Goal: Find specific page/section: Find specific page/section

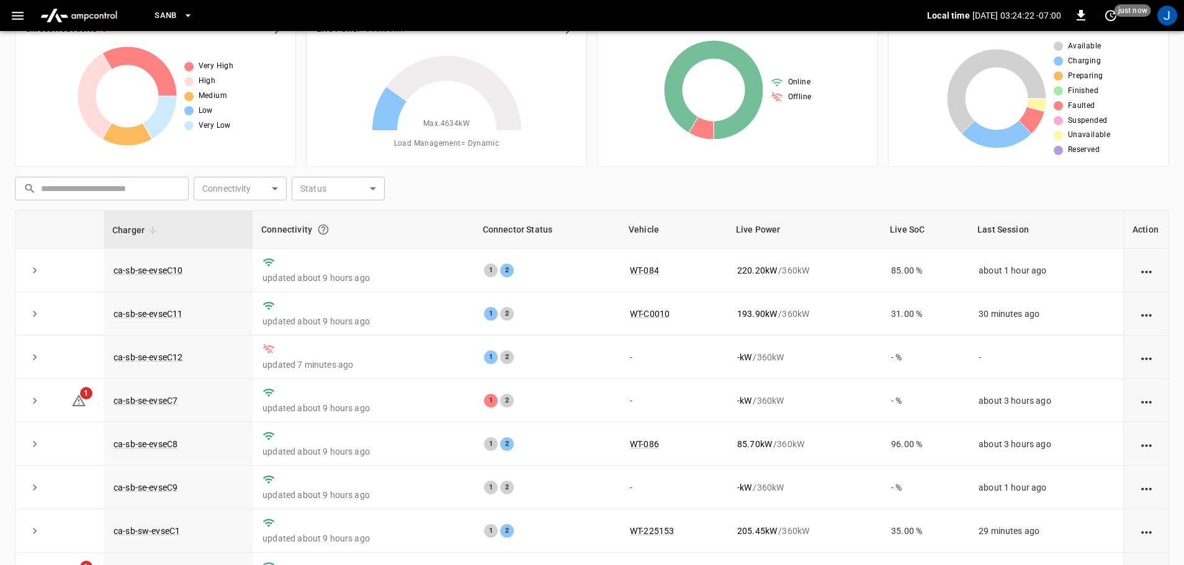
scroll to position [2, 0]
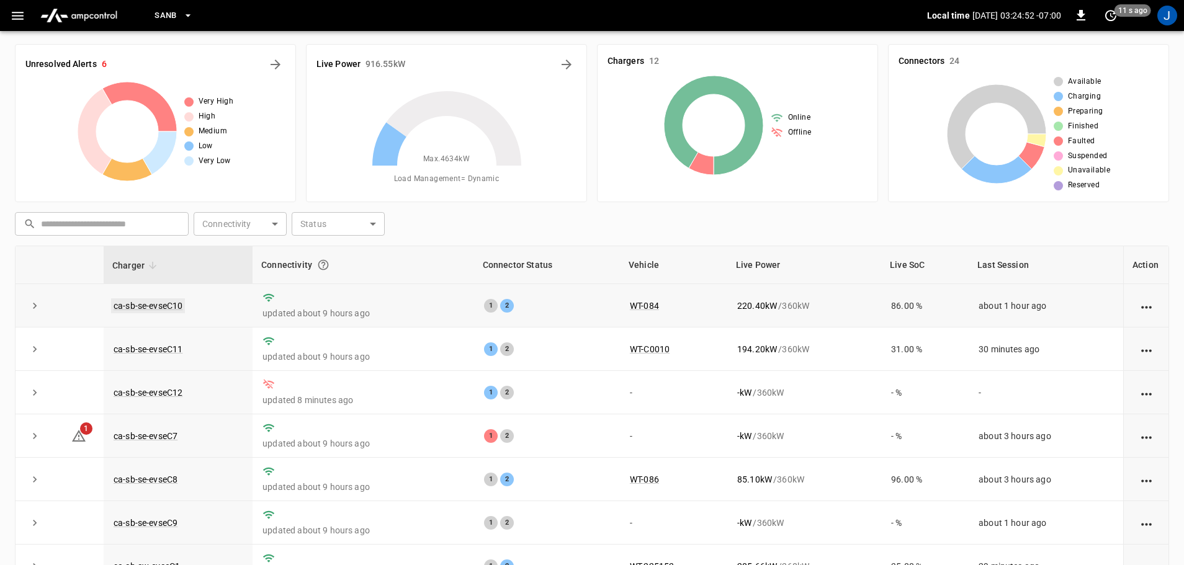
click at [158, 305] on link "ca-sb-se-evseC10" at bounding box center [148, 305] width 74 height 15
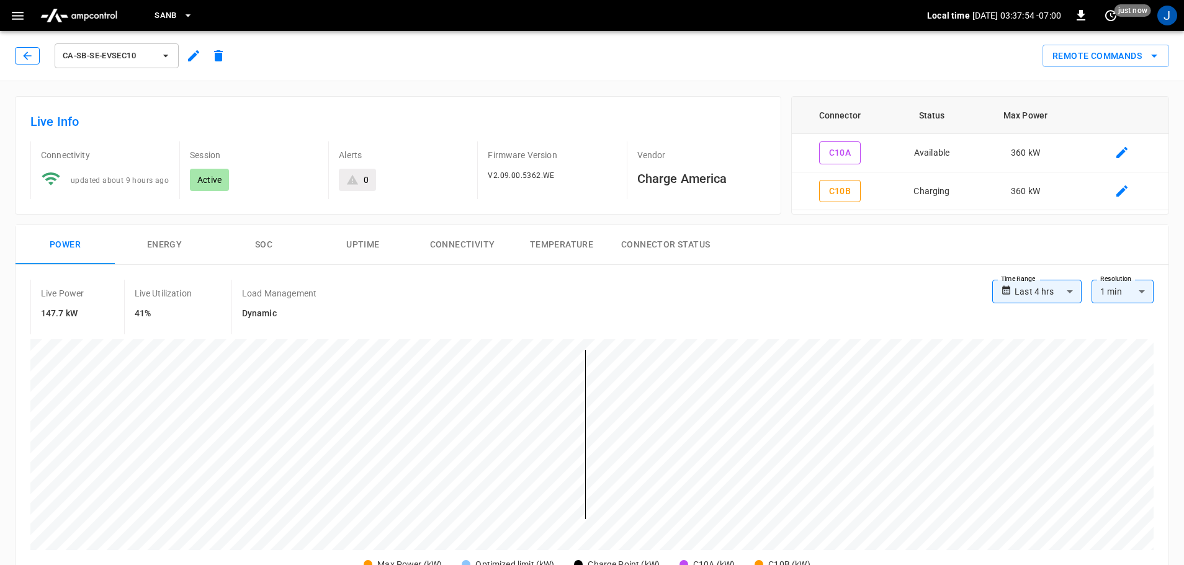
click at [22, 51] on icon "button" at bounding box center [27, 56] width 12 height 12
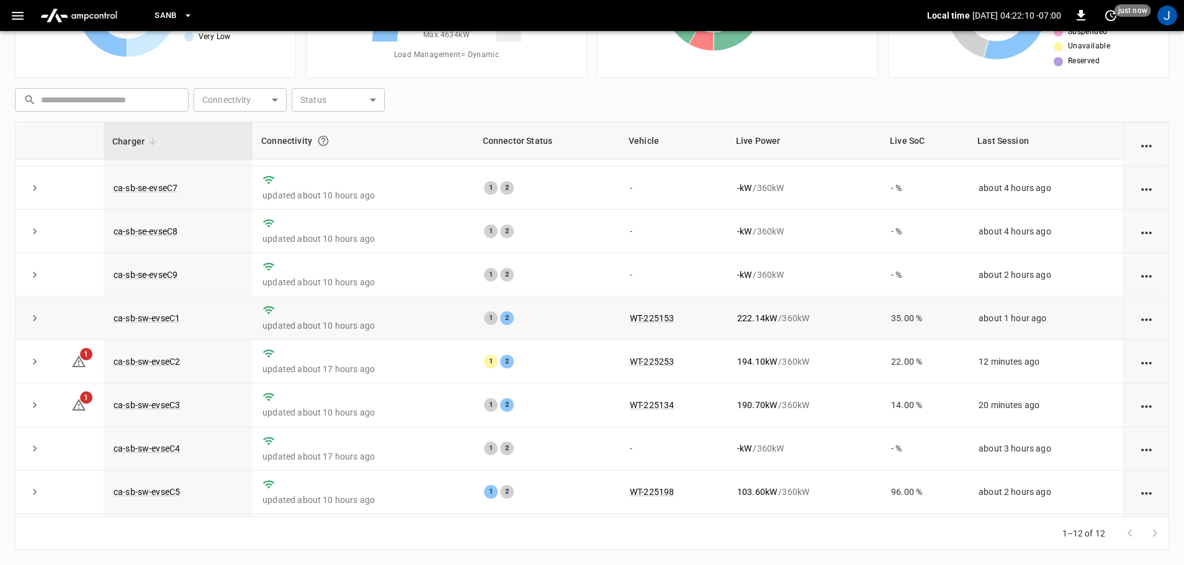
scroll to position [172, 0]
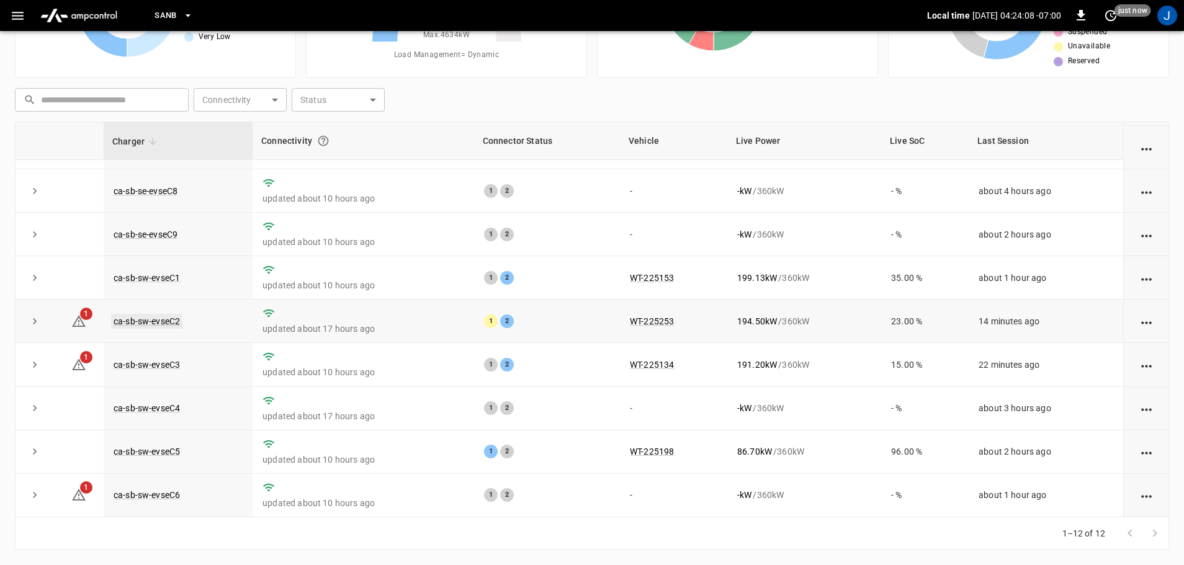
click at [165, 318] on link "ca-sb-sw-evseC2" at bounding box center [146, 321] width 71 height 15
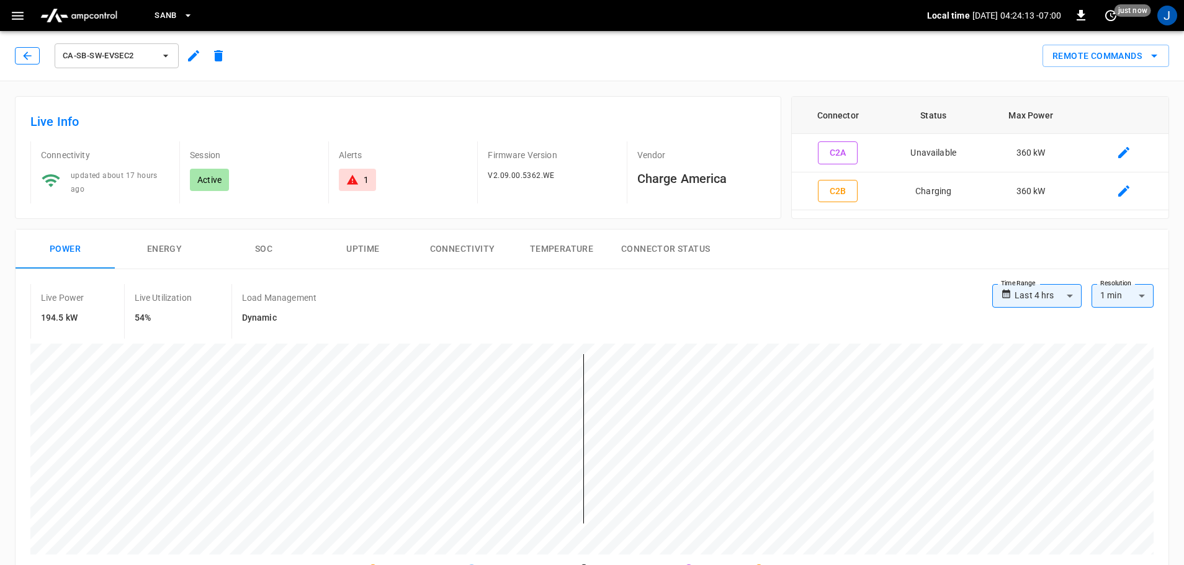
click at [26, 51] on icon "button" at bounding box center [27, 56] width 12 height 12
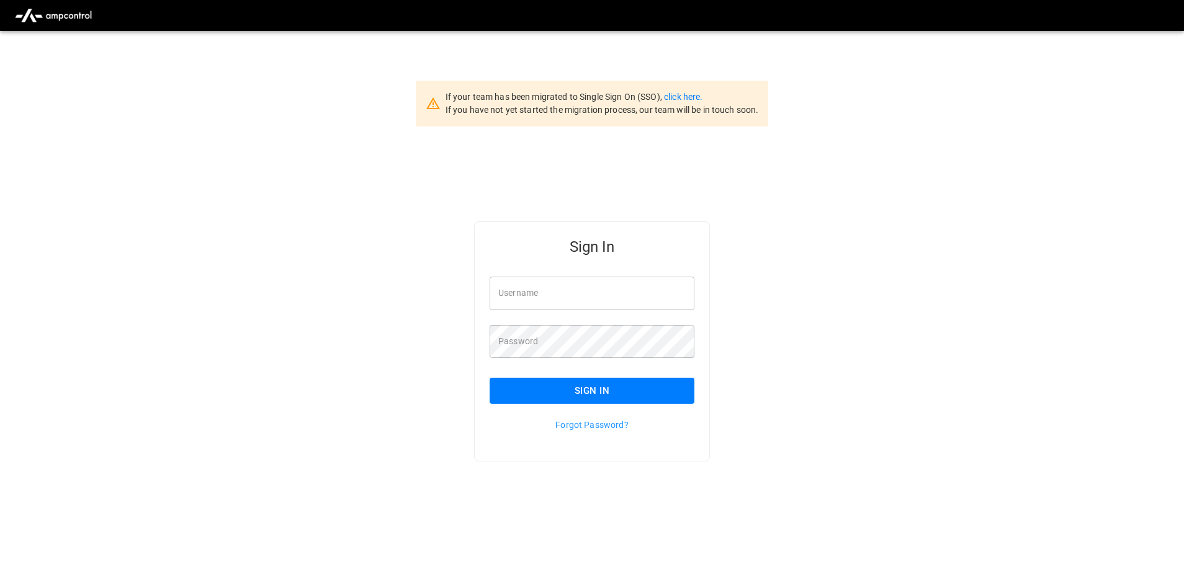
type input "**********"
click at [583, 302] on input "**********" at bounding box center [592, 293] width 205 height 33
click at [586, 396] on button "Sign In" at bounding box center [592, 391] width 205 height 26
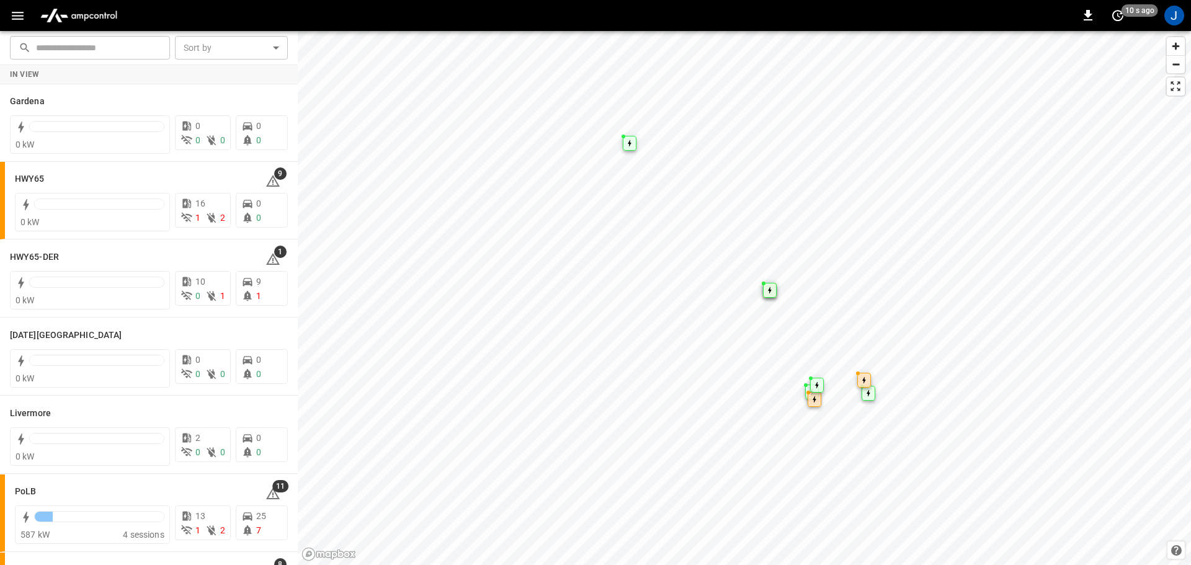
click at [12, 16] on icon "button" at bounding box center [18, 16] width 12 height 8
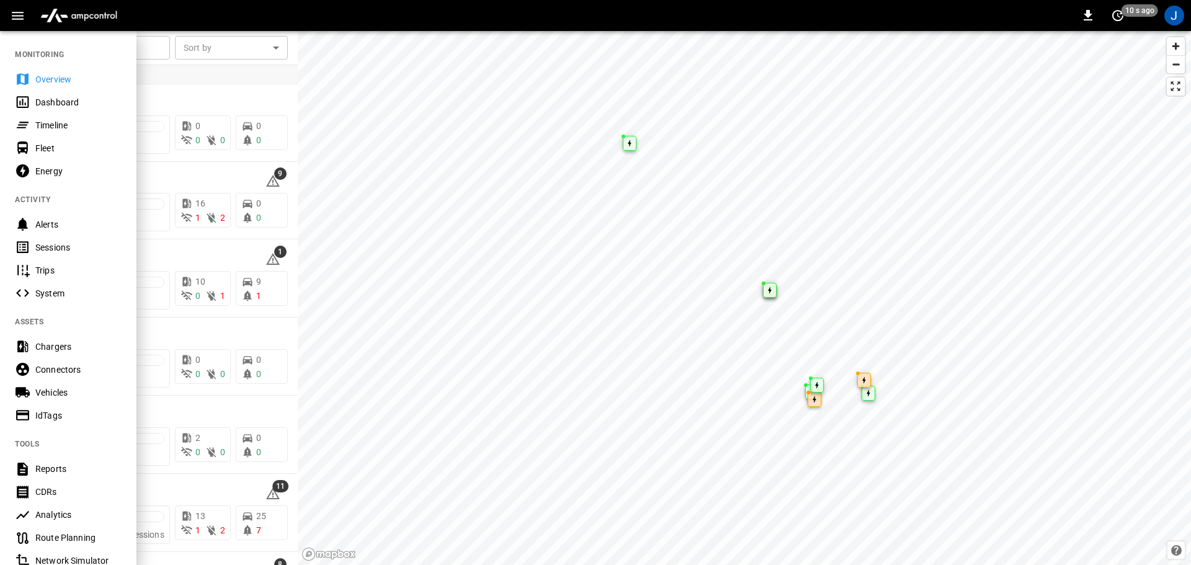
click at [48, 96] on div "Dashboard" at bounding box center [78, 102] width 86 height 12
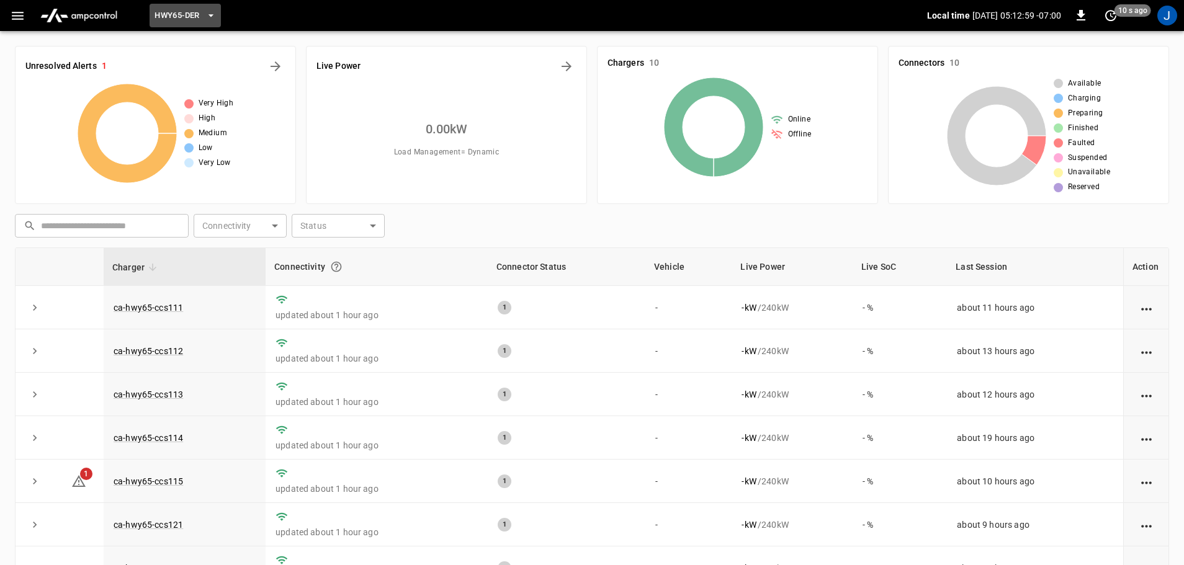
click at [208, 16] on icon "button" at bounding box center [211, 15] width 12 height 12
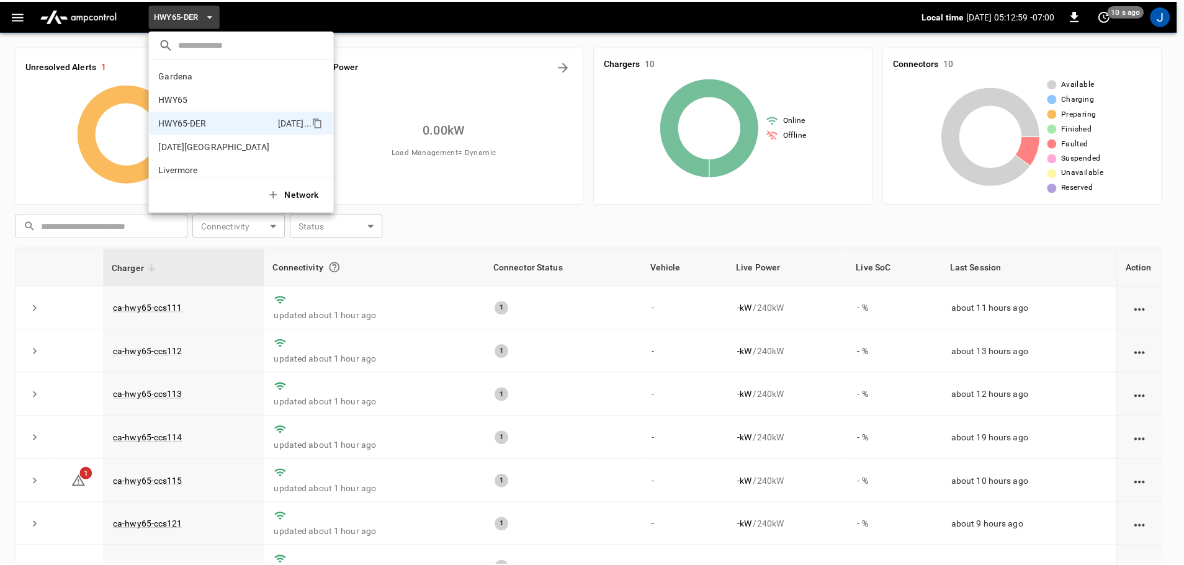
scroll to position [43, 0]
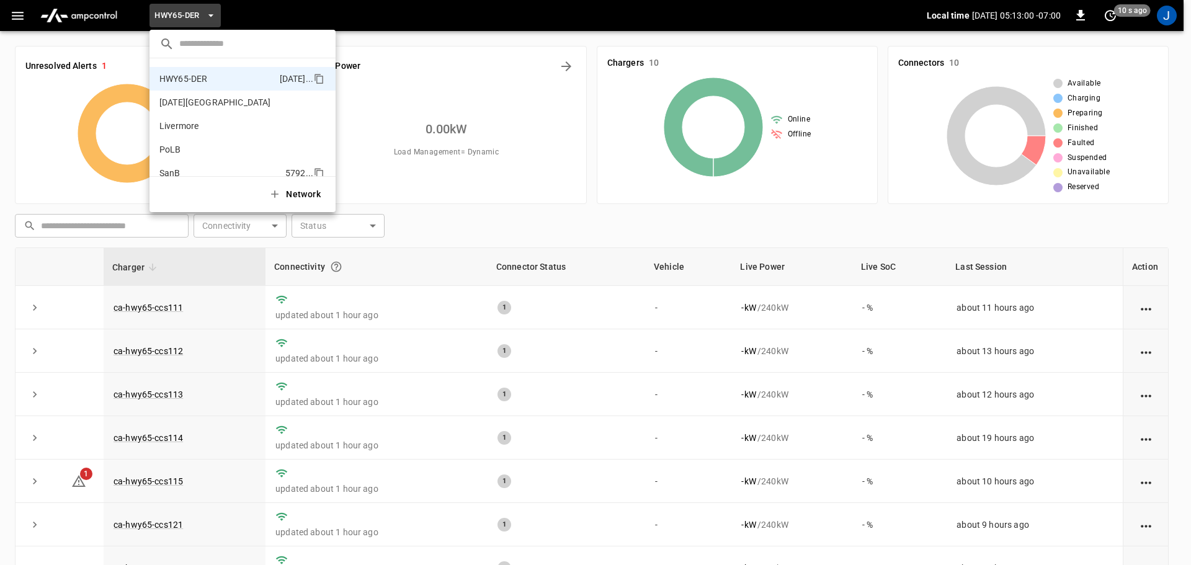
click at [169, 167] on p "SanB" at bounding box center [219, 173] width 121 height 12
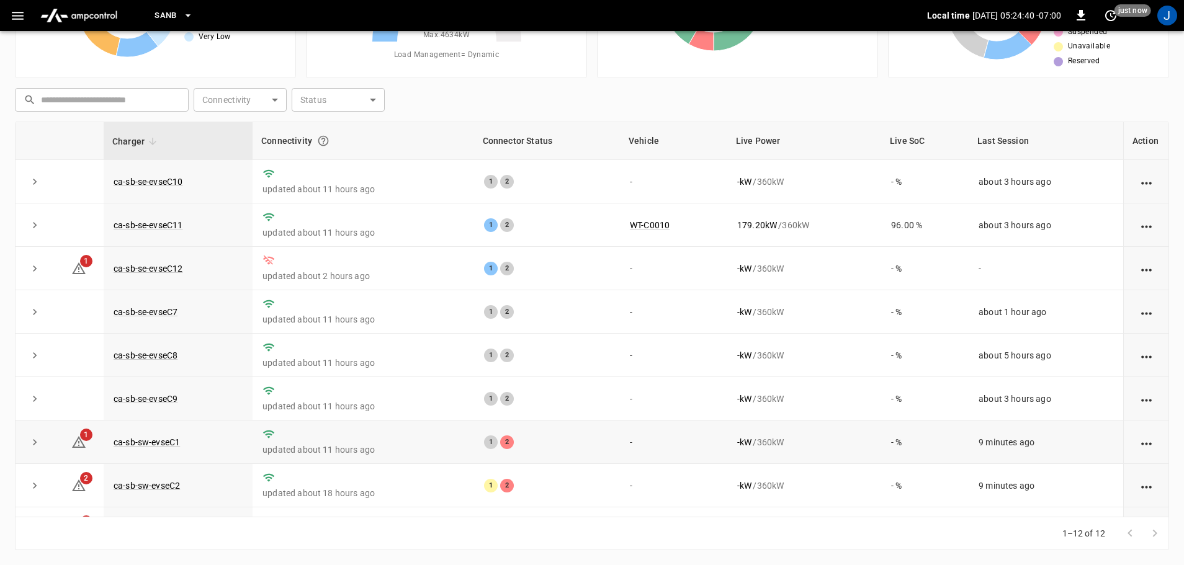
scroll to position [172, 0]
